Goal: Task Accomplishment & Management: Manage account settings

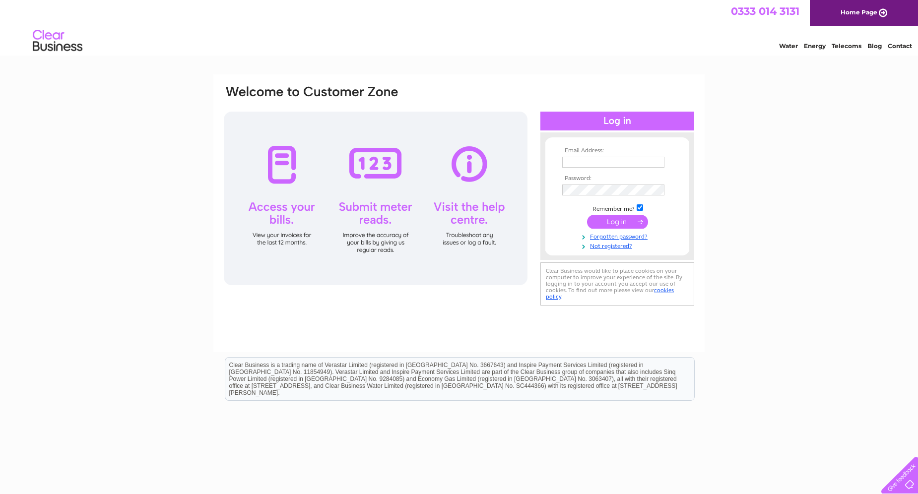
type input "[EMAIL_ADDRESS][DOMAIN_NAME]"
click at [621, 222] on input "submit" at bounding box center [617, 222] width 61 height 14
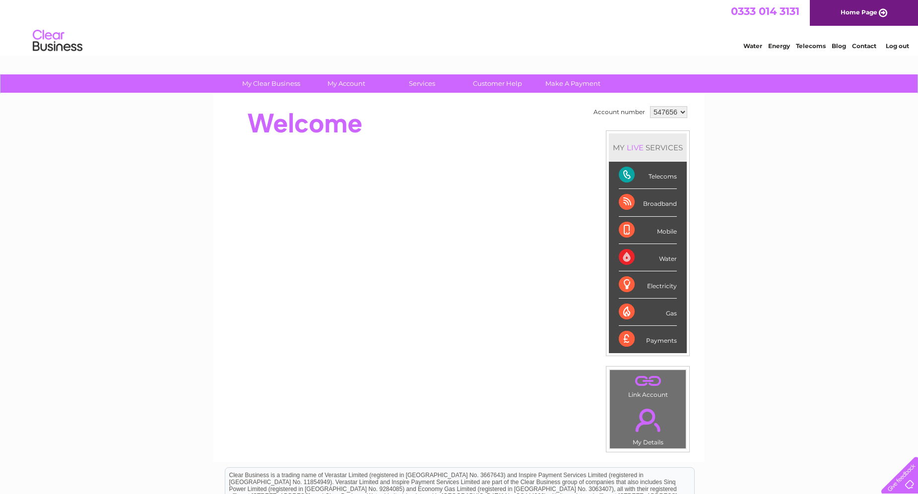
click at [627, 173] on div "Telecoms" at bounding box center [648, 175] width 58 height 27
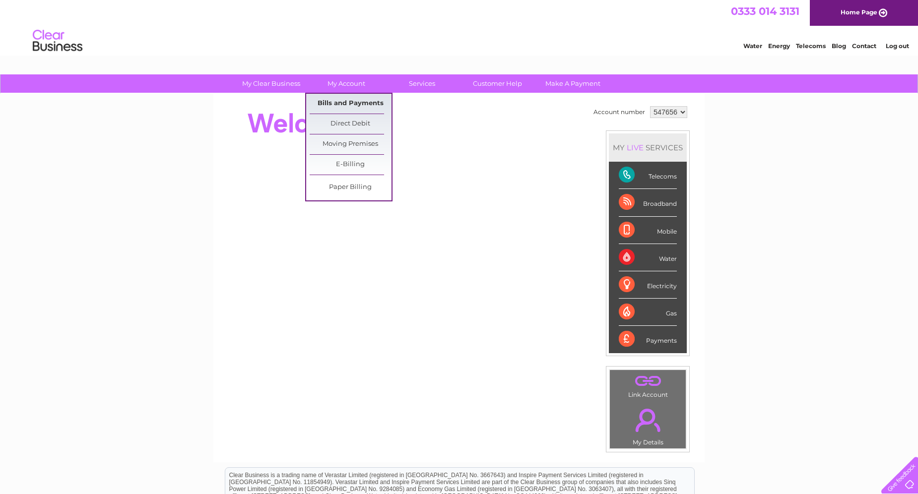
click at [349, 97] on link "Bills and Payments" at bounding box center [351, 104] width 82 height 20
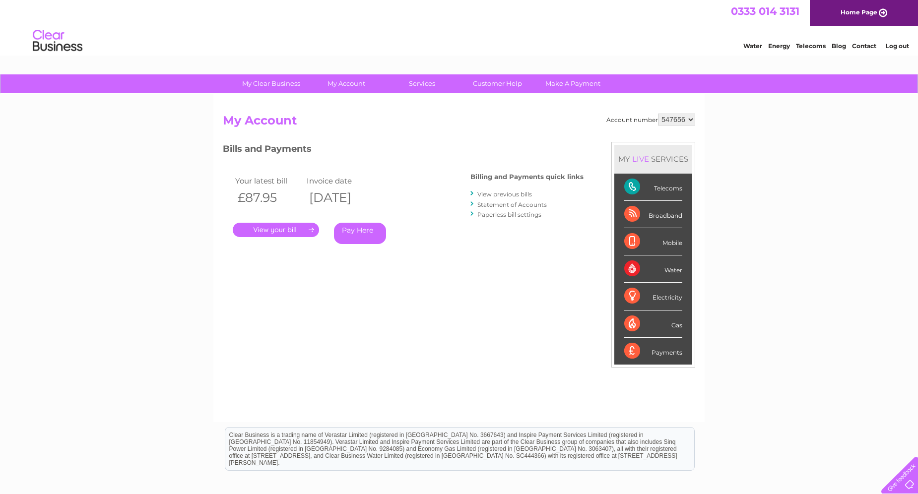
click at [269, 228] on link "." at bounding box center [276, 230] width 86 height 14
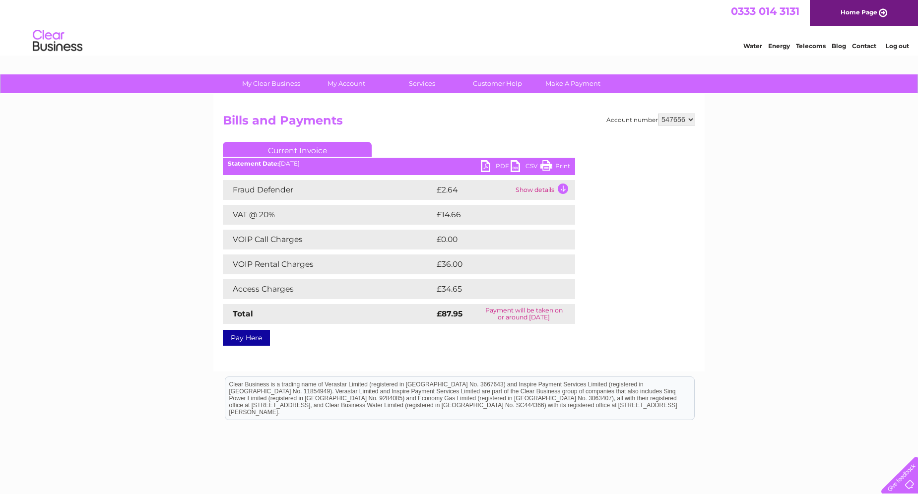
drag, startPoint x: 543, startPoint y: 164, endPoint x: 76, endPoint y: 66, distance: 477.0
click at [543, 164] on link "Print" at bounding box center [555, 167] width 30 height 14
